Goal: Book appointment/travel/reservation

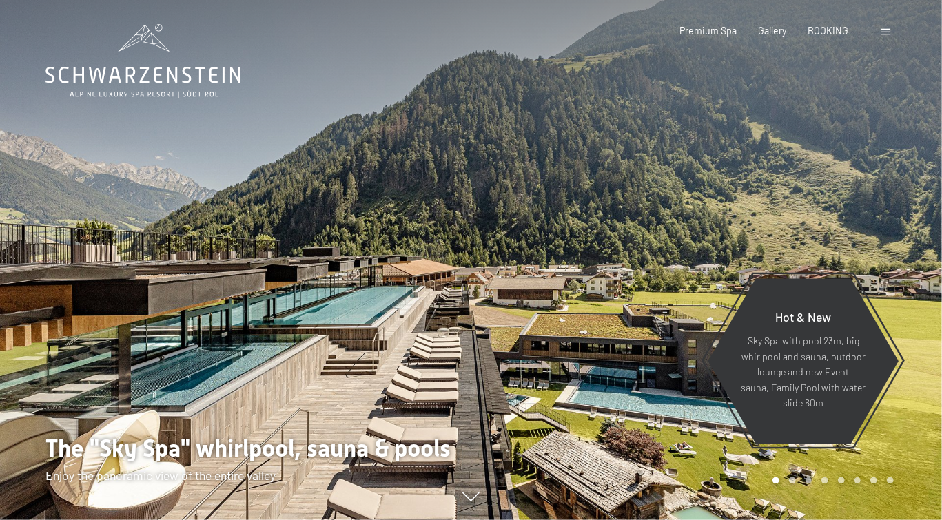
click at [893, 27] on div "Booking Enquiries Premium Spa Gallery BOOKING DE IT EN Vouchers Gallery Enquiri…" at bounding box center [765, 31] width 256 height 14
click at [890, 30] on div at bounding box center [888, 31] width 12 height 14
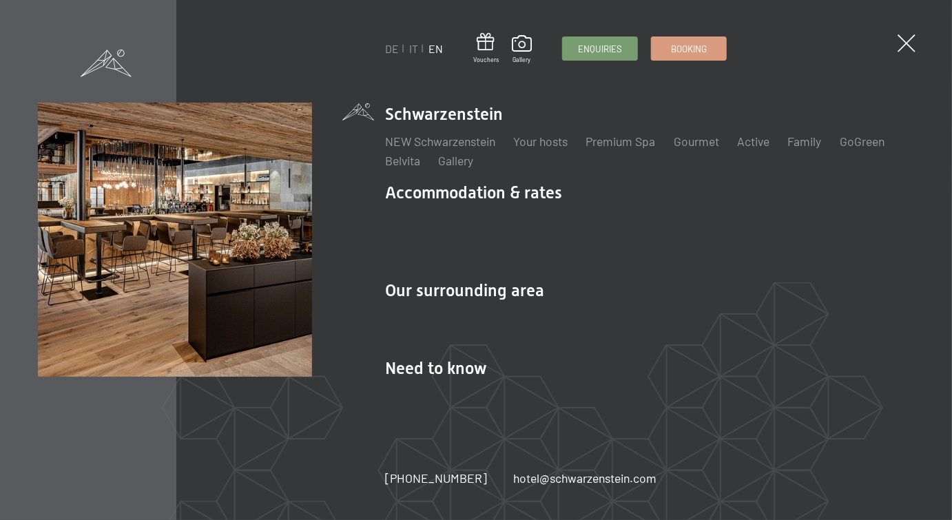
click at [904, 33] on div "DE IT EN Vouchers Gallery Enquiries Booking DE IT EN Schwarzenstein NEW Schwarz…" at bounding box center [476, 260] width 952 height 520
click at [905, 43] on span at bounding box center [907, 43] width 18 height 18
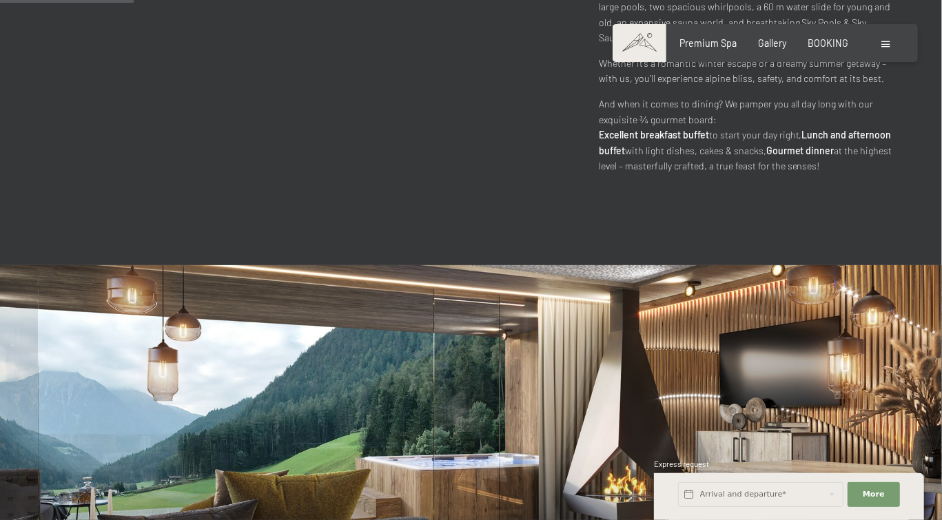
scroll to position [896, 0]
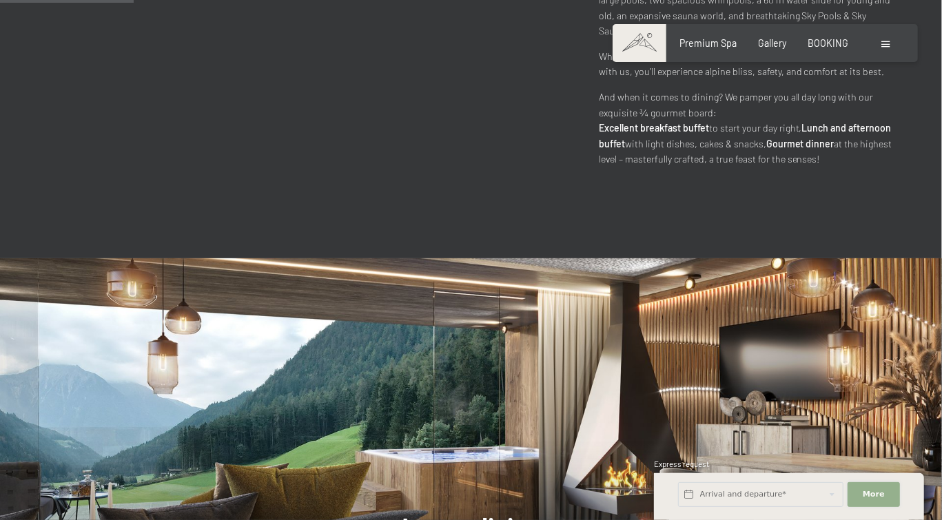
click at [874, 495] on span "More" at bounding box center [873, 494] width 22 height 11
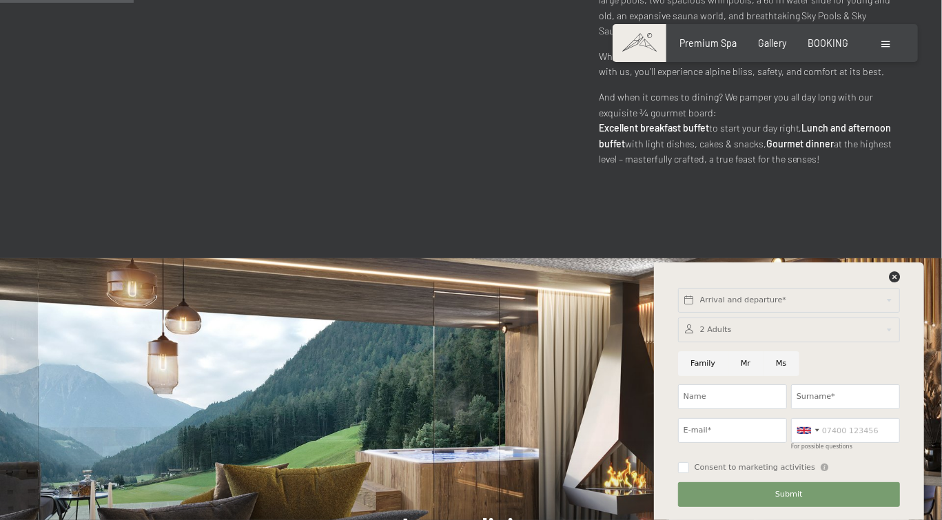
click at [744, 333] on div at bounding box center [789, 330] width 222 height 25
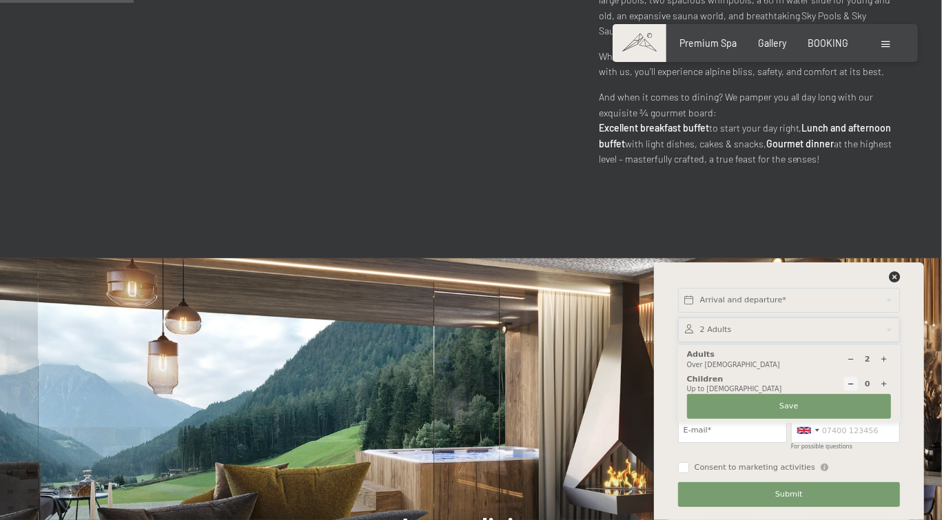
click at [876, 391] on div "0 Children Up to [DEMOGRAPHIC_DATA]" at bounding box center [789, 384] width 204 height 20
click at [884, 389] on div at bounding box center [884, 384] width 14 height 14
type input "1"
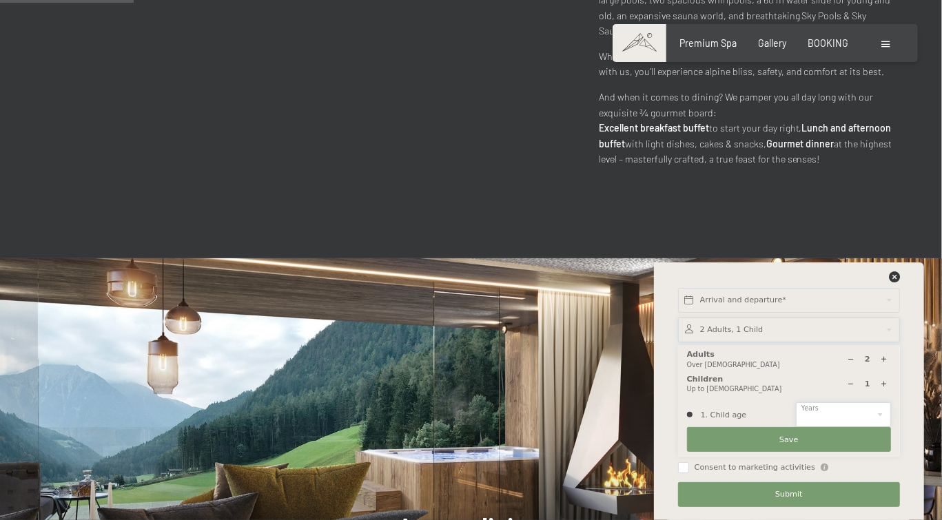
click at [854, 418] on select "0 1 2 3 4 5 6 7 8 9 10 11 12 13 14" at bounding box center [843, 414] width 95 height 25
select select "12"
click at [796, 402] on select "0 1 2 3 4 5 6 7 8 9 10 11 12 13 14" at bounding box center [843, 414] width 95 height 25
click at [784, 445] on span "Save" at bounding box center [788, 440] width 19 height 11
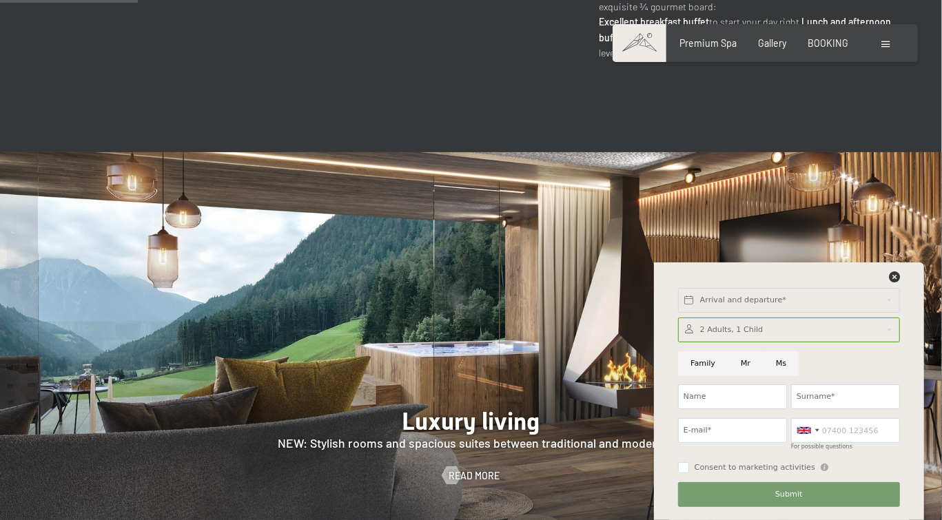
scroll to position [1033, 0]
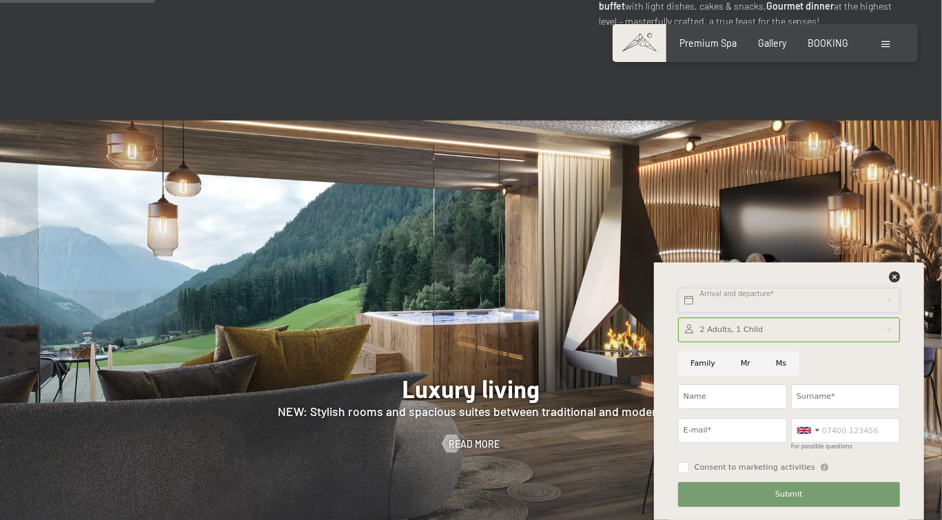
click at [731, 299] on input "text" at bounding box center [789, 300] width 222 height 25
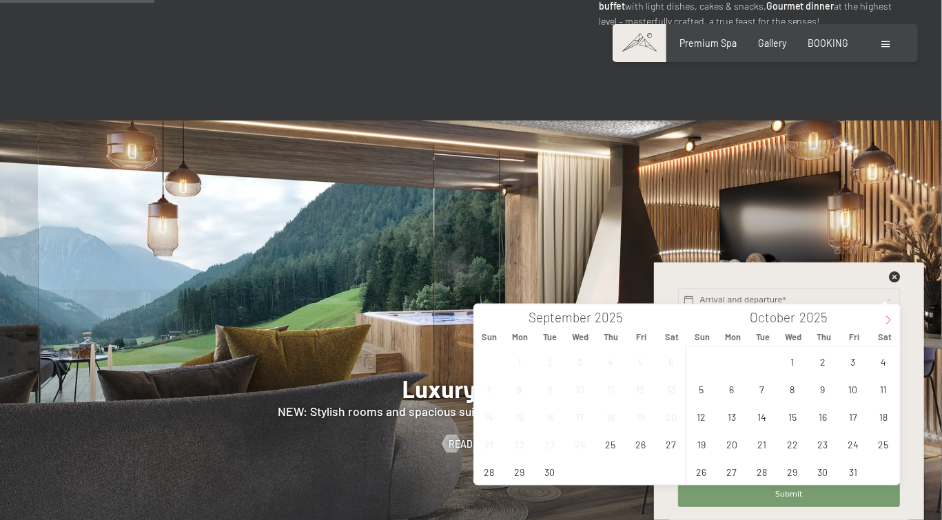
click at [886, 320] on icon at bounding box center [888, 320] width 10 height 10
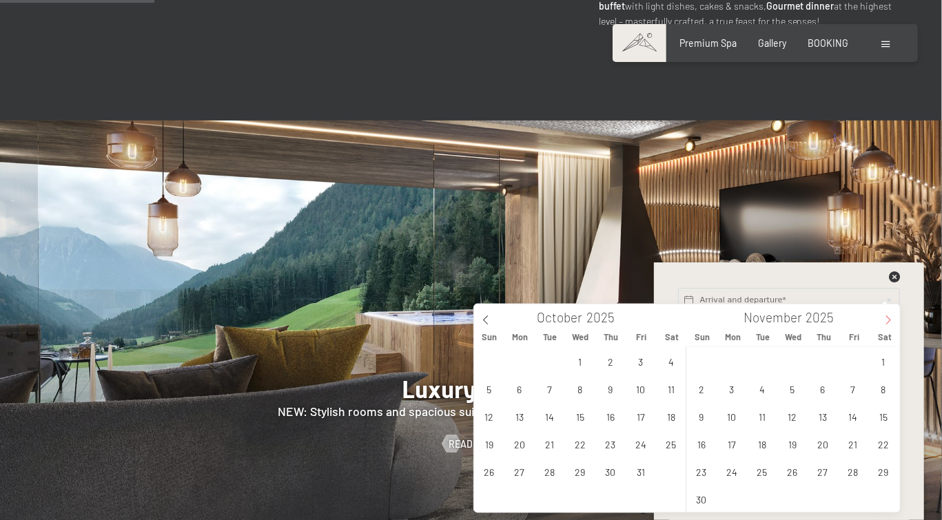
click at [886, 320] on icon at bounding box center [888, 320] width 10 height 10
type input "2026"
click at [886, 320] on icon at bounding box center [888, 320] width 10 height 10
type input "2026"
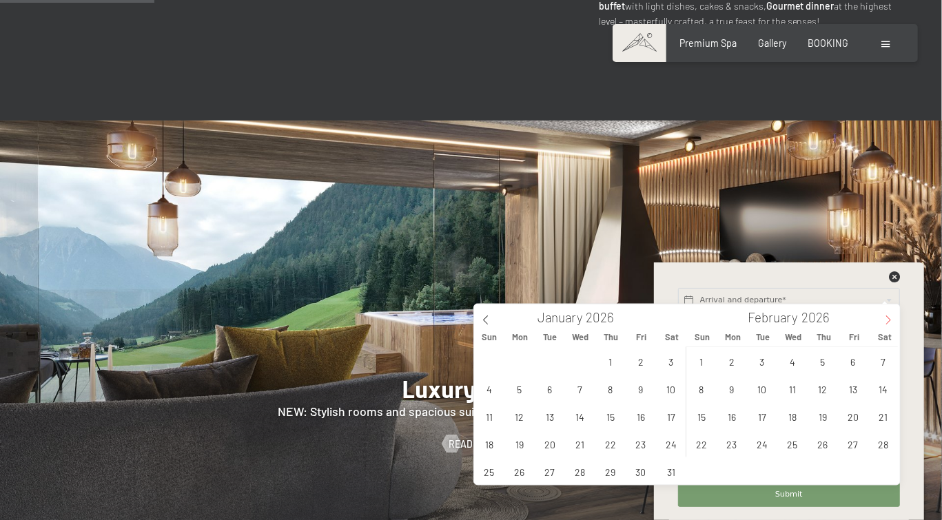
click at [886, 320] on icon at bounding box center [888, 320] width 10 height 10
click at [793, 467] on span "29" at bounding box center [791, 471] width 27 height 27
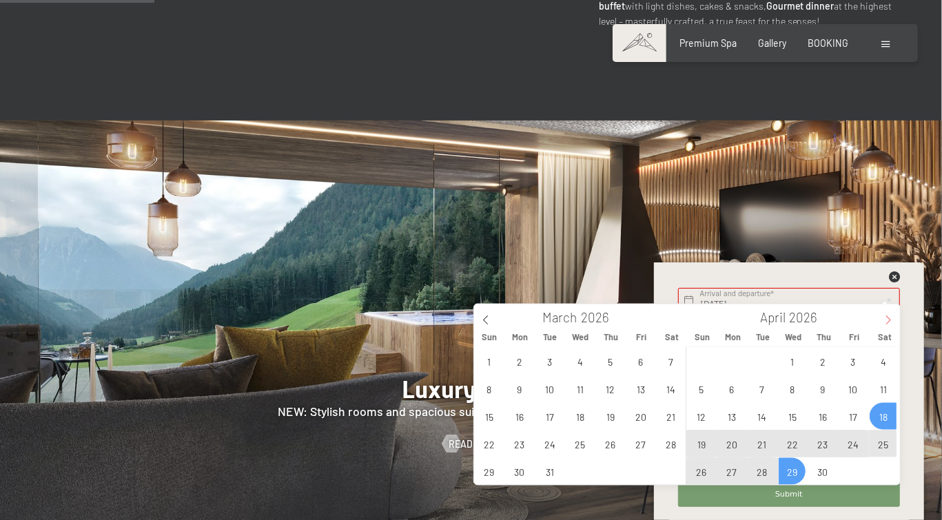
click at [891, 318] on icon at bounding box center [888, 320] width 10 height 10
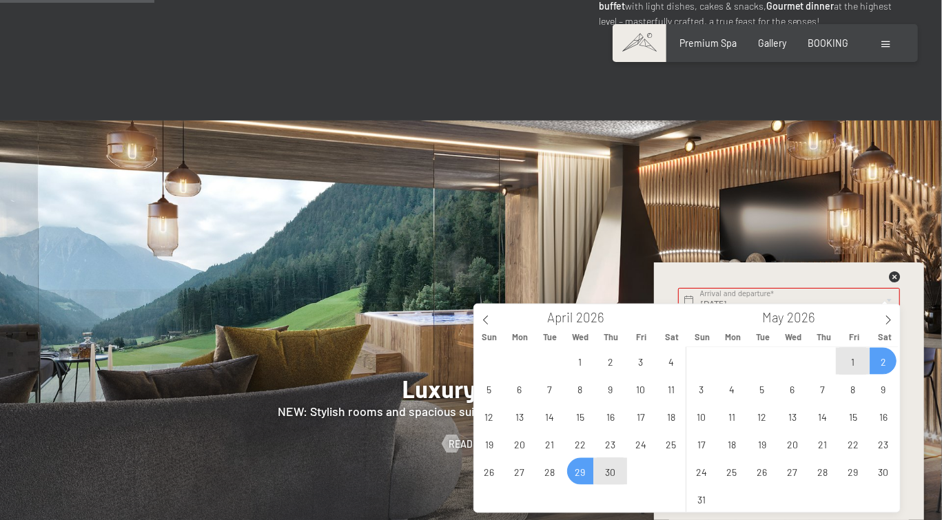
click at [880, 361] on span "2" at bounding box center [882, 361] width 27 height 27
type input "[DATE] - [DATE]"
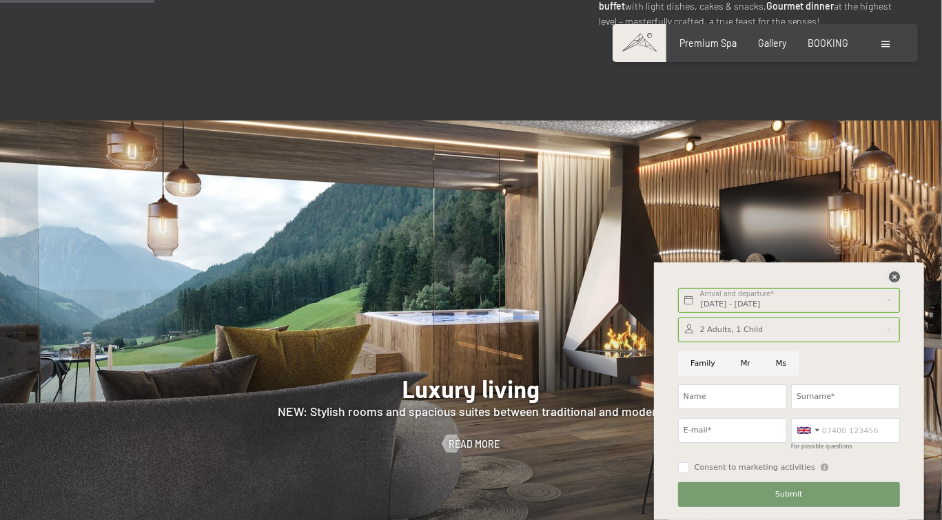
click at [896, 276] on icon at bounding box center [894, 276] width 11 height 11
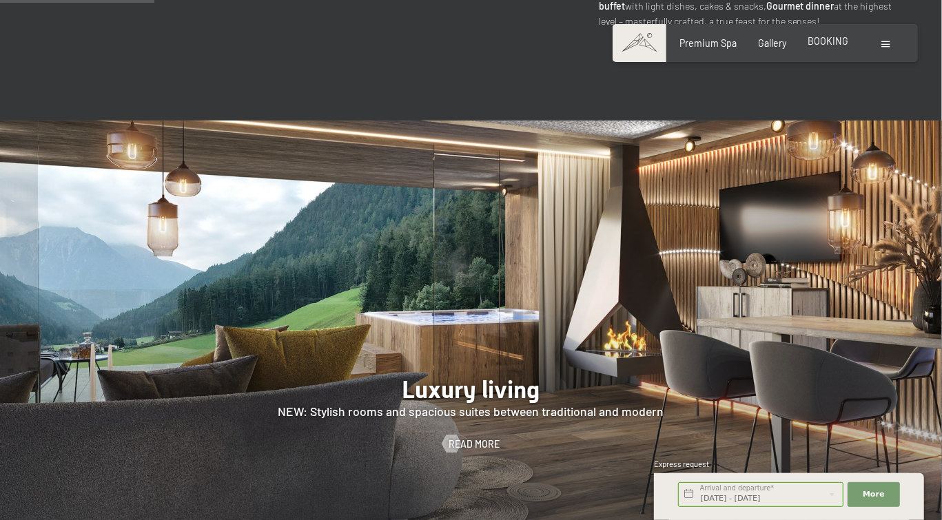
click at [839, 46] on div "BOOKING" at bounding box center [827, 41] width 41 height 14
click at [836, 43] on span "BOOKING" at bounding box center [827, 41] width 41 height 12
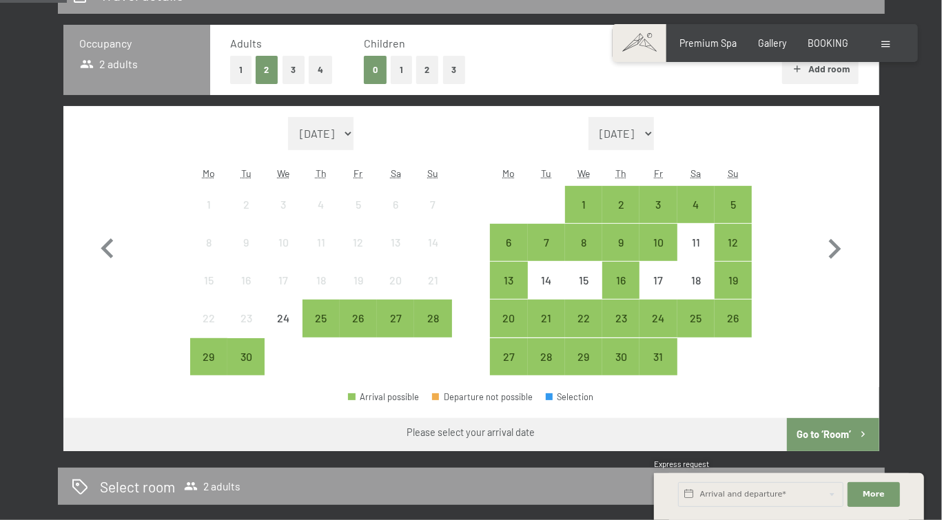
scroll to position [276, 0]
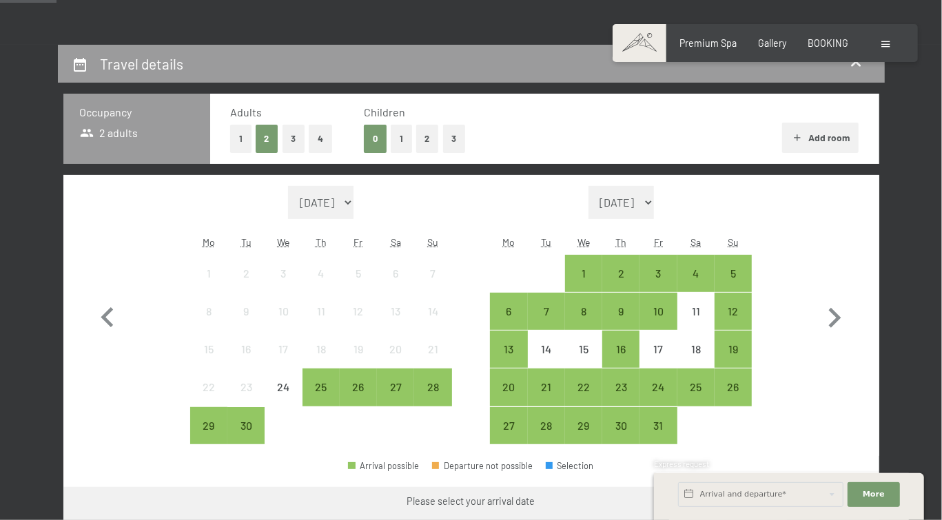
click at [399, 140] on button "1" at bounding box center [401, 139] width 21 height 28
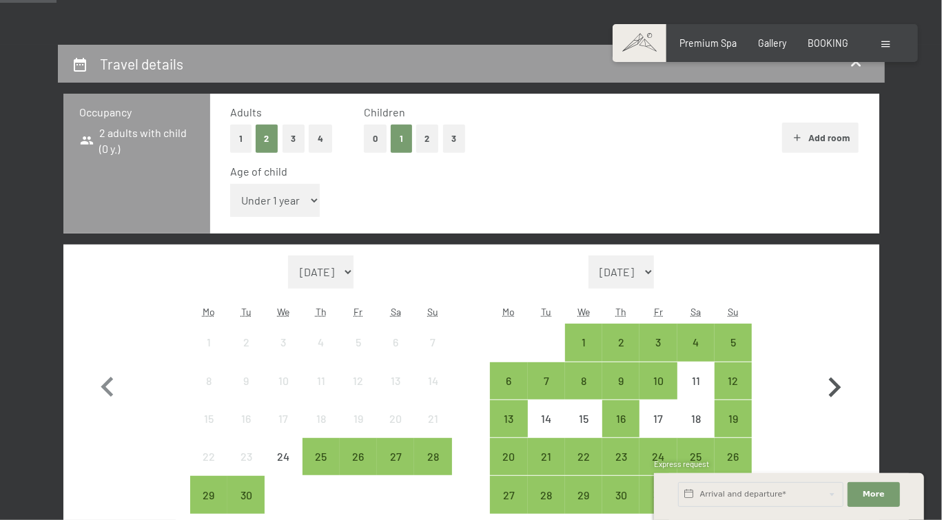
click at [836, 388] on icon "button" at bounding box center [835, 387] width 12 height 20
select select "2025-10-01"
select select "2025-11-01"
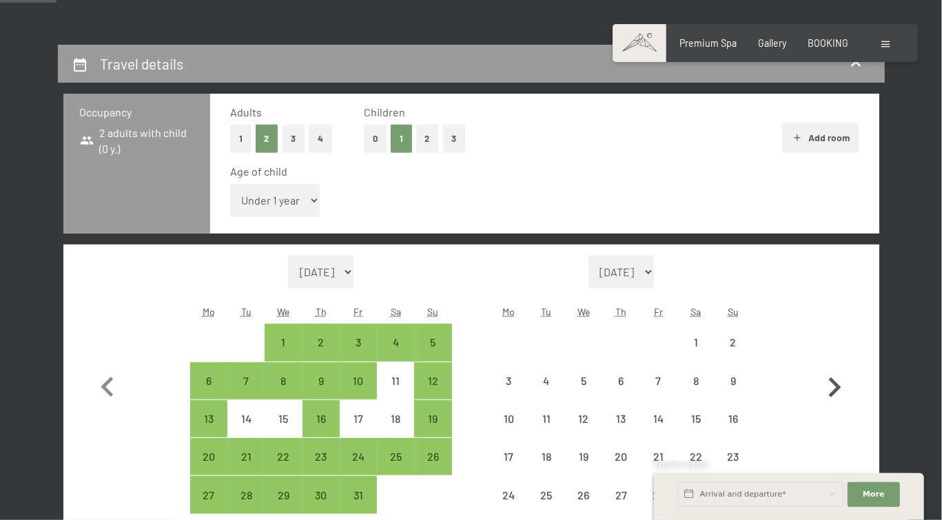
click at [836, 388] on icon "button" at bounding box center [835, 387] width 12 height 20
select select "2025-11-01"
select select "2025-12-01"
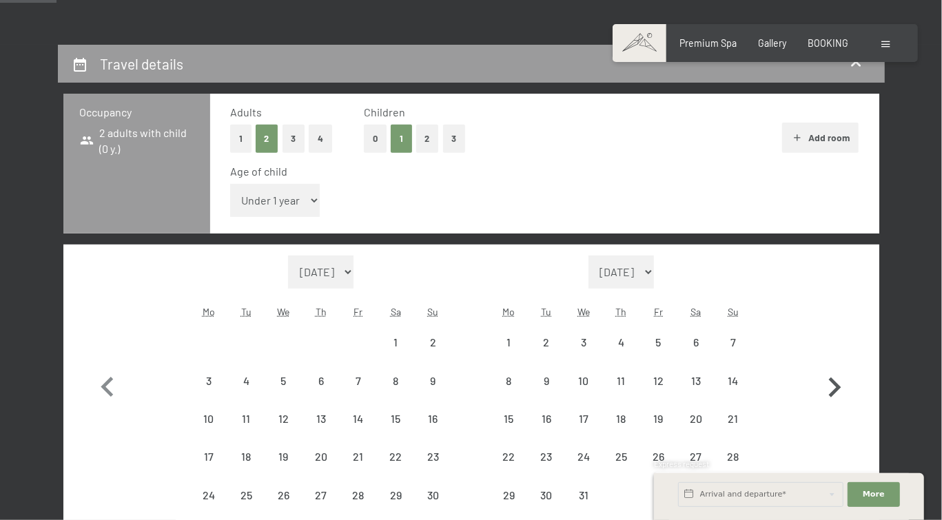
click at [836, 388] on icon "button" at bounding box center [835, 387] width 12 height 20
select select "2025-12-01"
select select "2026-01-01"
click at [836, 388] on icon "button" at bounding box center [835, 387] width 12 height 20
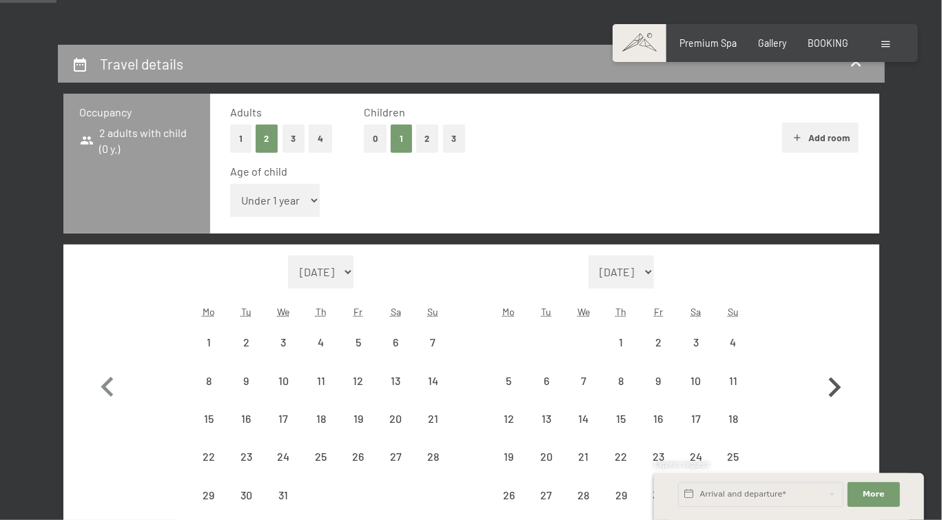
select select "2026-02-01"
select select "2026-03-01"
click at [836, 388] on icon "button" at bounding box center [834, 406] width 40 height 40
select select "2026-03-01"
select select "2026-04-01"
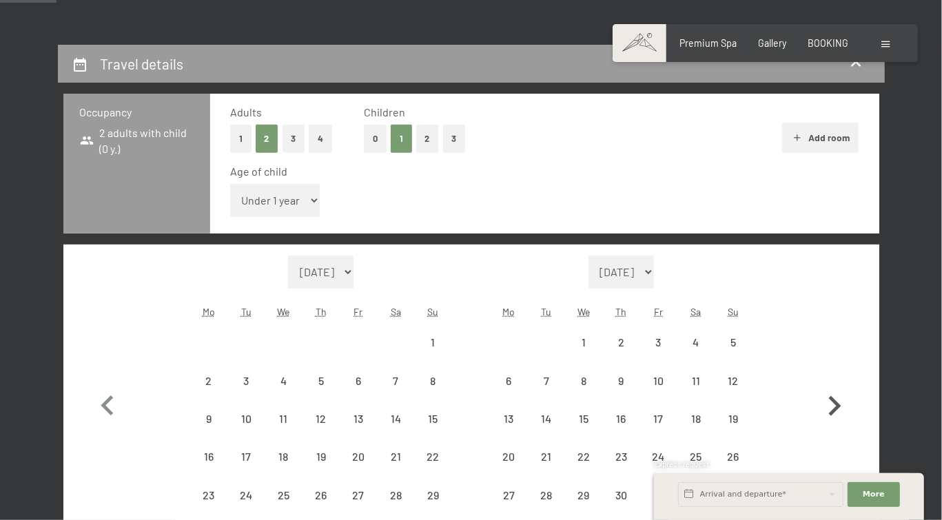
click at [836, 388] on icon "button" at bounding box center [834, 406] width 40 height 40
select select "2026-04-01"
select select "2026-05-01"
select select "2026-04-01"
select select "2026-05-01"
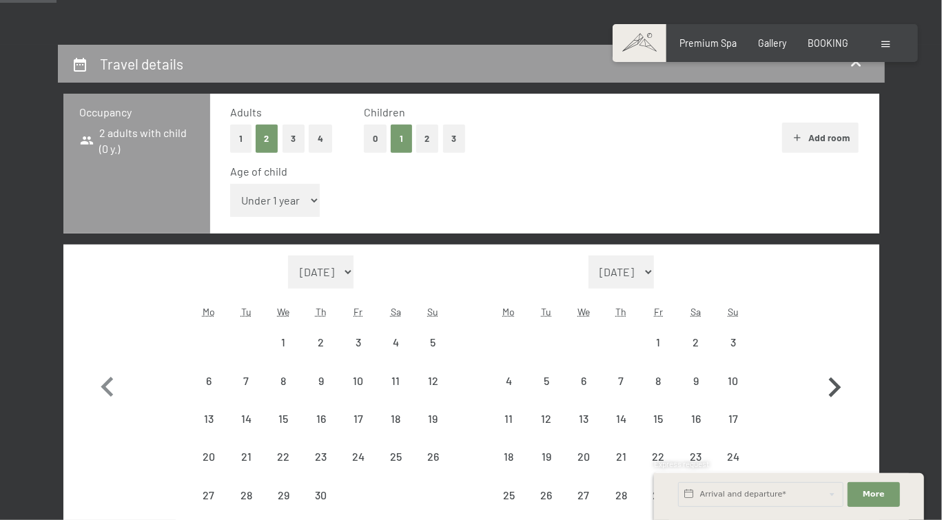
select select "2026-04-01"
select select "2026-05-01"
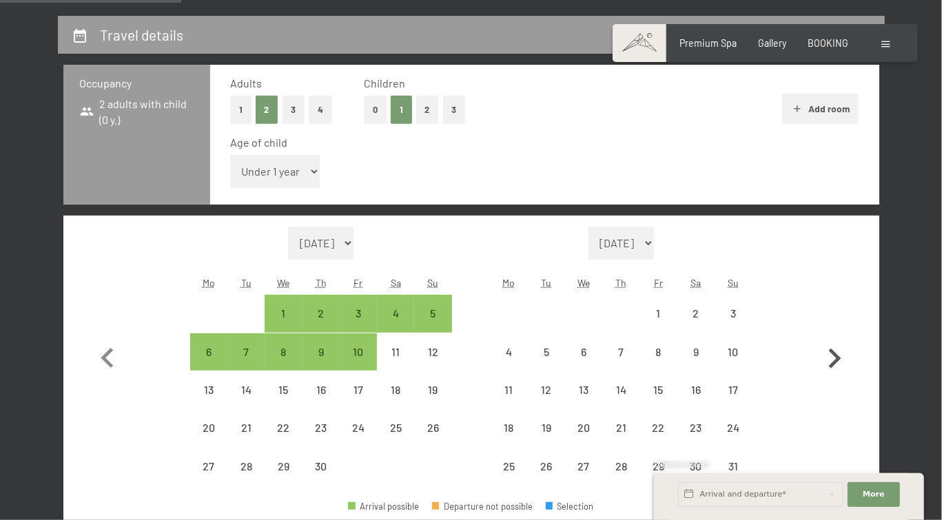
scroll to position [413, 0]
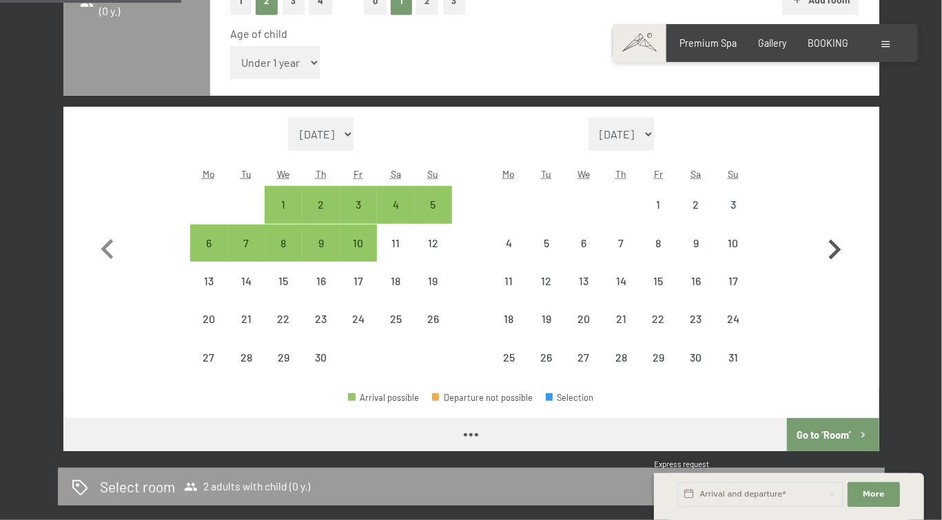
select select "2026-04-01"
select select "2026-05-01"
select select "2026-04-01"
select select "2026-05-01"
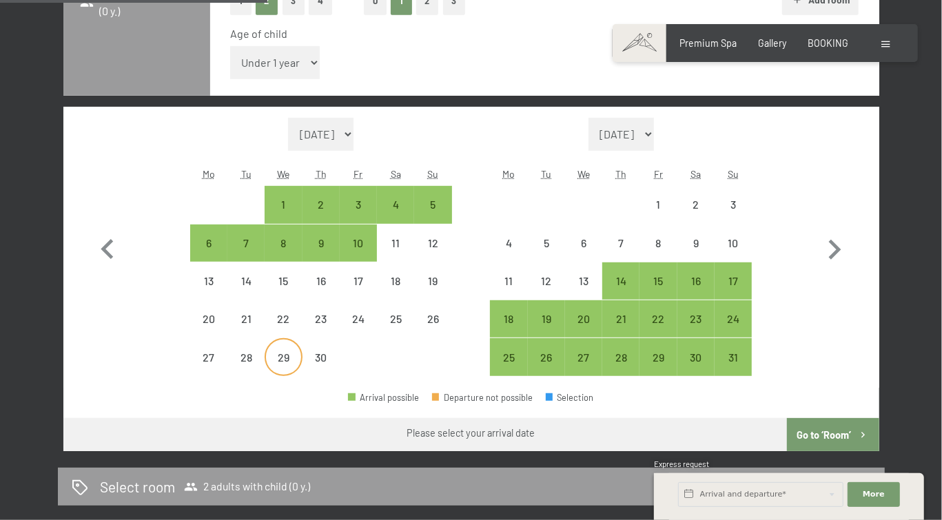
click at [289, 355] on div "29" at bounding box center [283, 369] width 34 height 34
select select "2026-04-01"
select select "2026-05-01"
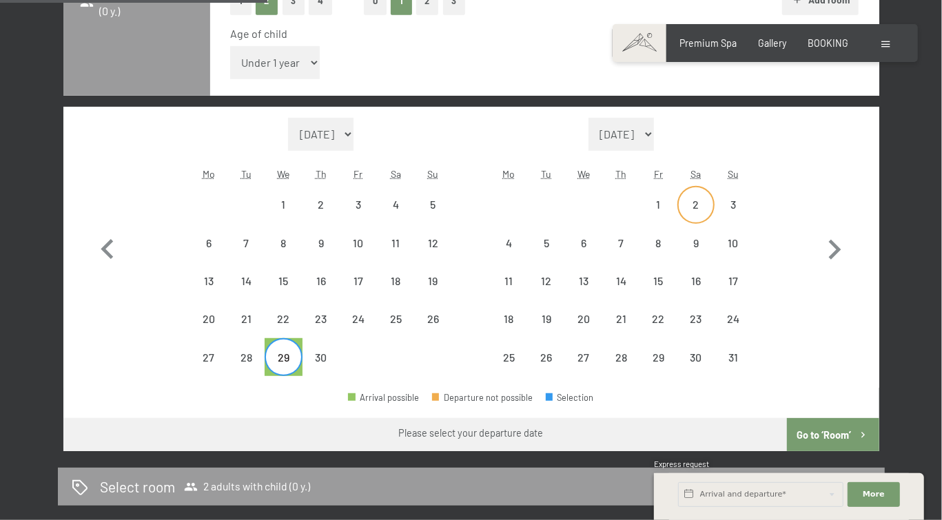
click at [693, 208] on div "2" at bounding box center [696, 216] width 34 height 34
select select "2026-04-01"
select select "2026-05-01"
